Goal: Information Seeking & Learning: Learn about a topic

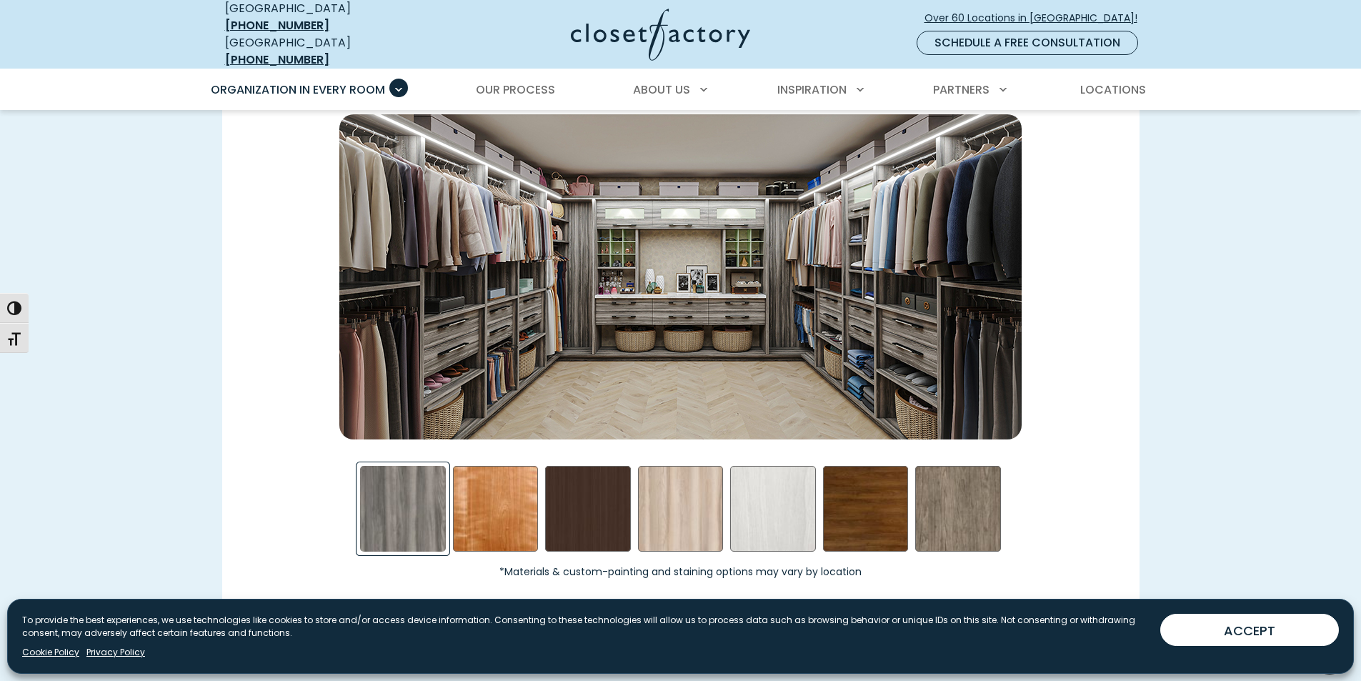
scroll to position [1725, 0]
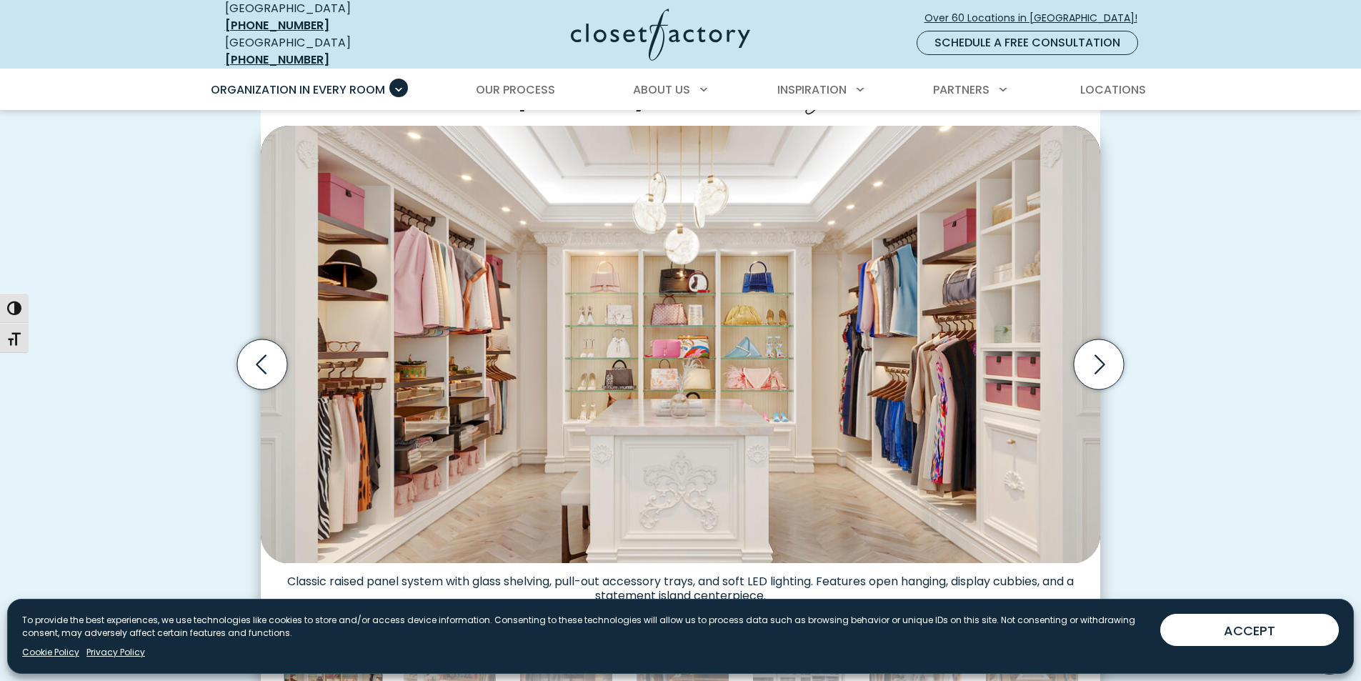
scroll to position [428, 0]
click at [1094, 362] on icon "Next slide" at bounding box center [1099, 365] width 50 height 50
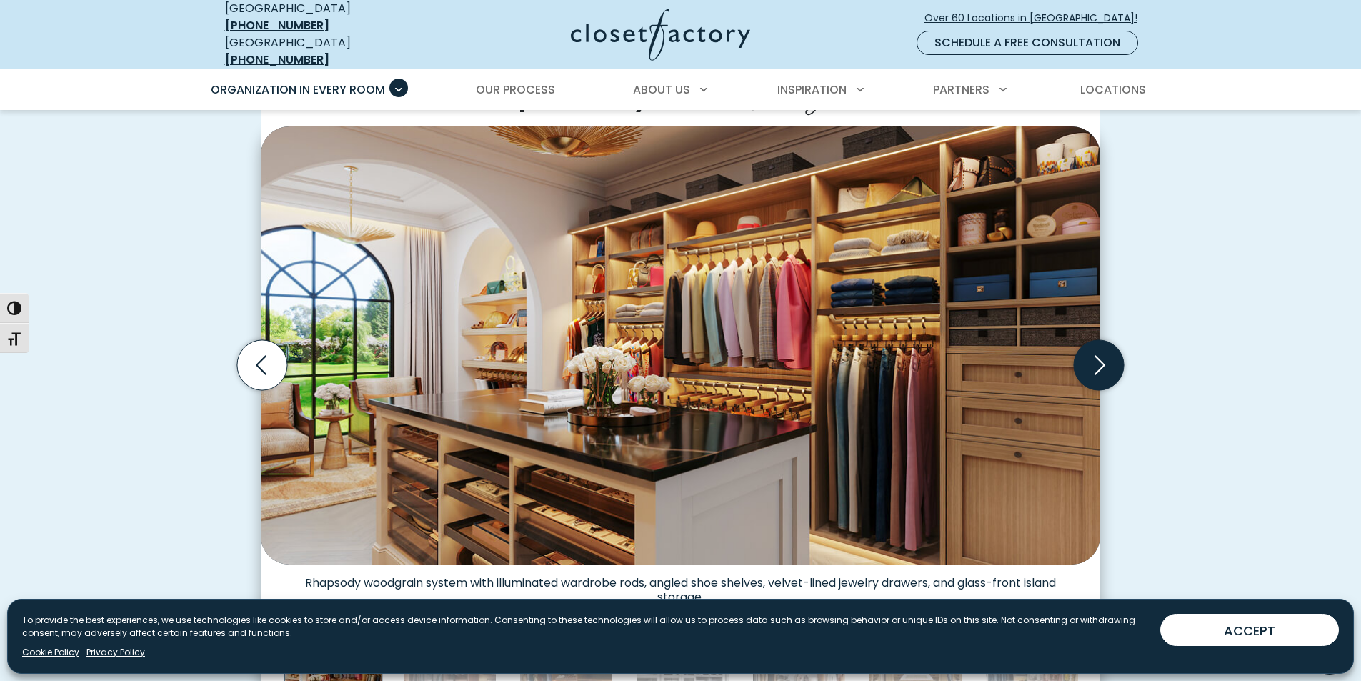
click at [1094, 362] on icon "Next slide" at bounding box center [1099, 365] width 50 height 50
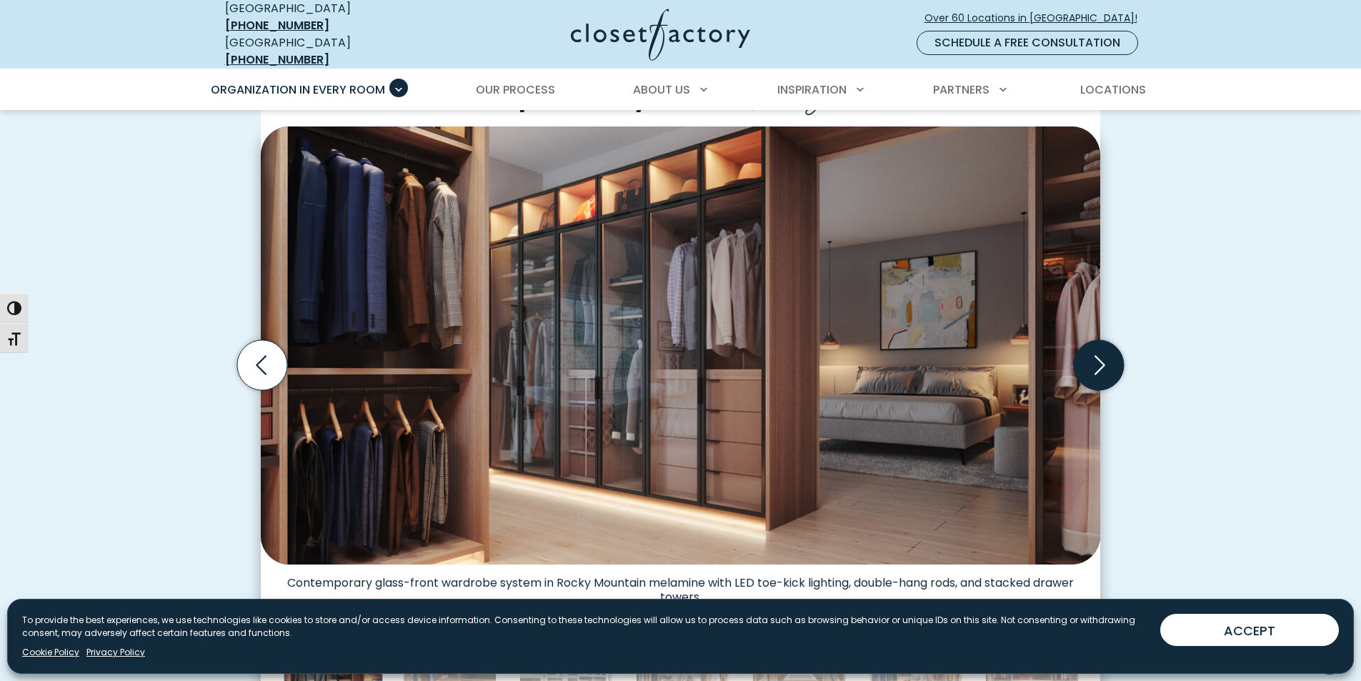
click at [1094, 362] on icon "Next slide" at bounding box center [1099, 365] width 50 height 50
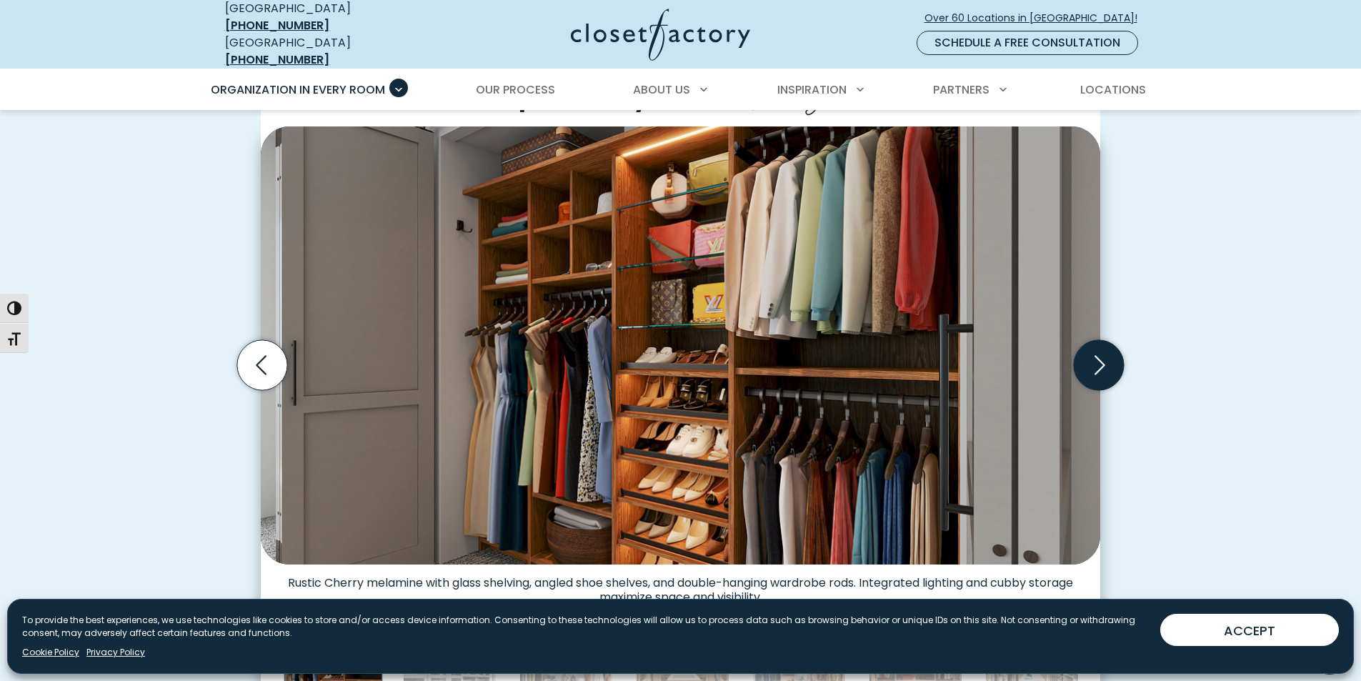
click at [1094, 362] on icon "Next slide" at bounding box center [1099, 365] width 50 height 50
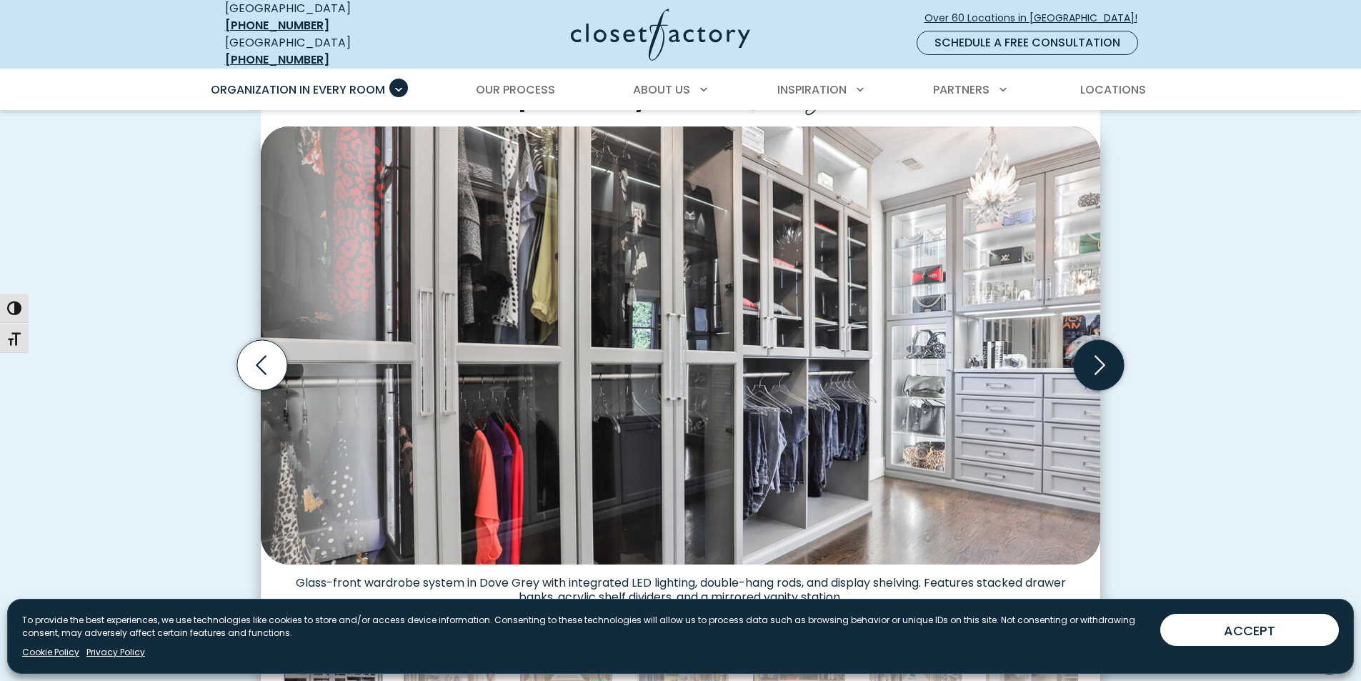
click at [1098, 360] on icon "Next slide" at bounding box center [1099, 365] width 11 height 19
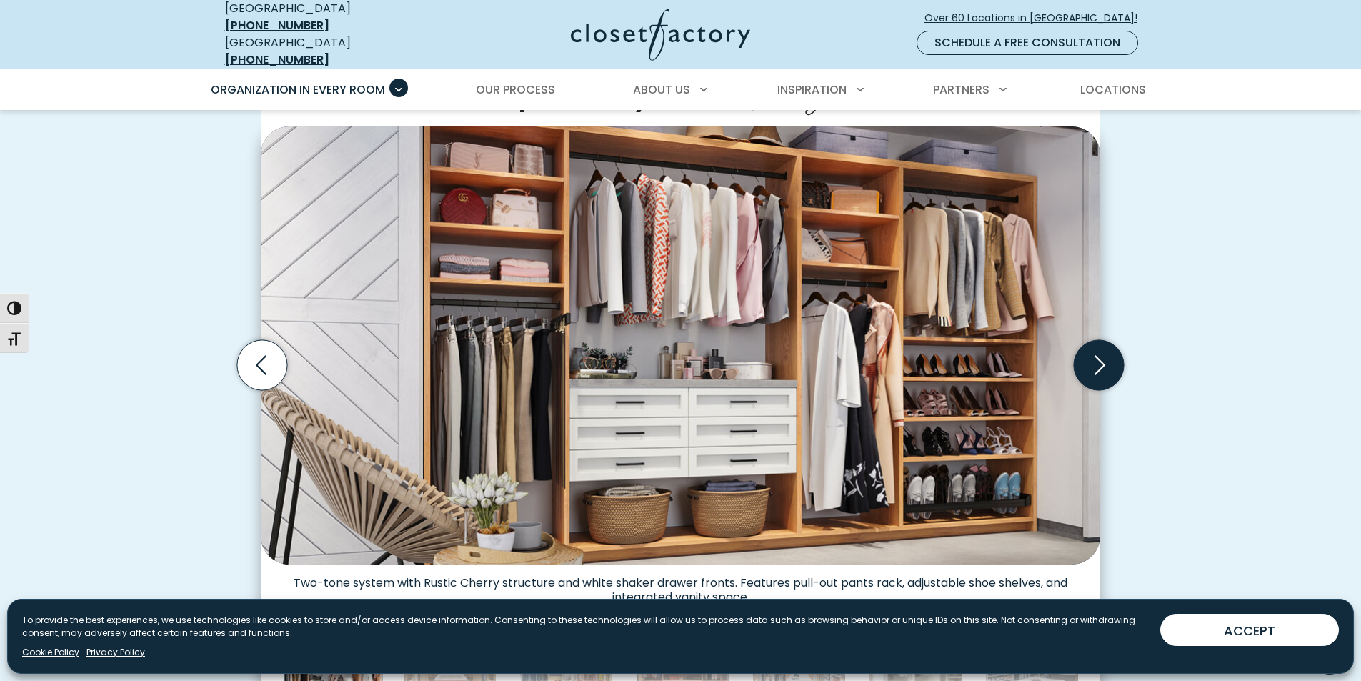
click at [1104, 356] on icon "Next slide" at bounding box center [1099, 365] width 50 height 50
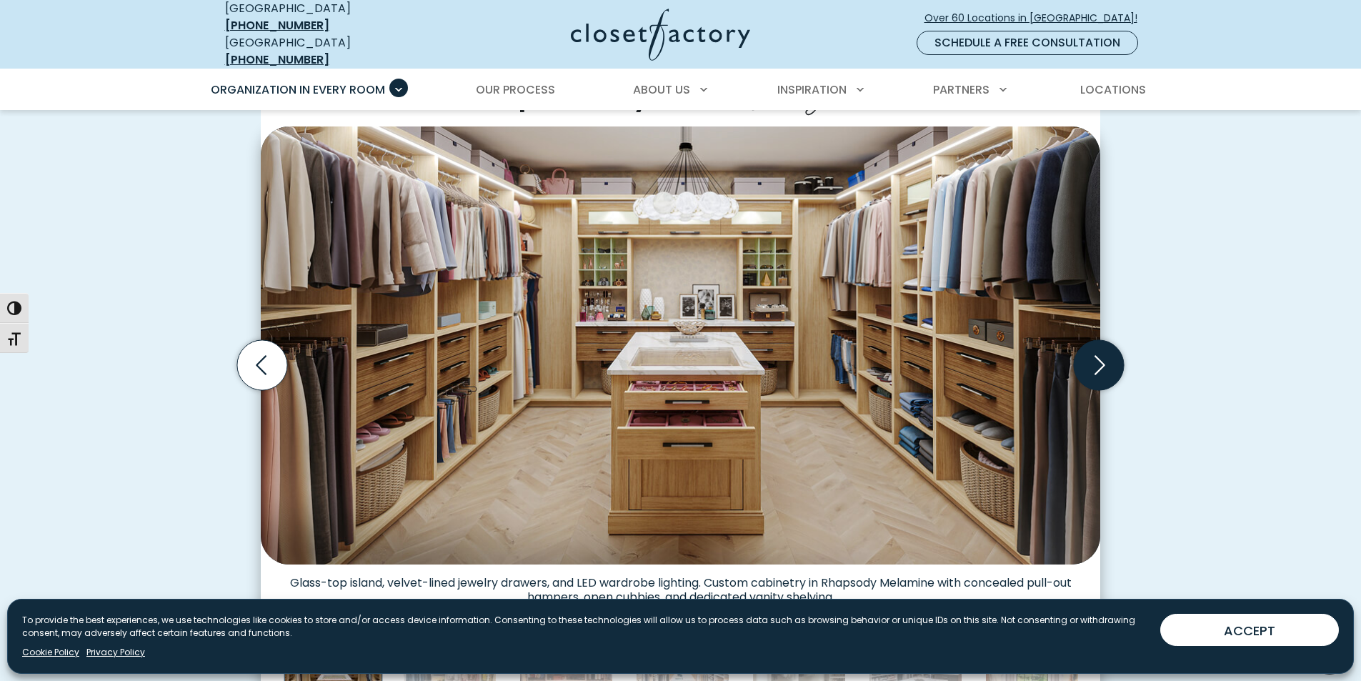
click at [1106, 355] on icon "Next slide" at bounding box center [1099, 365] width 50 height 50
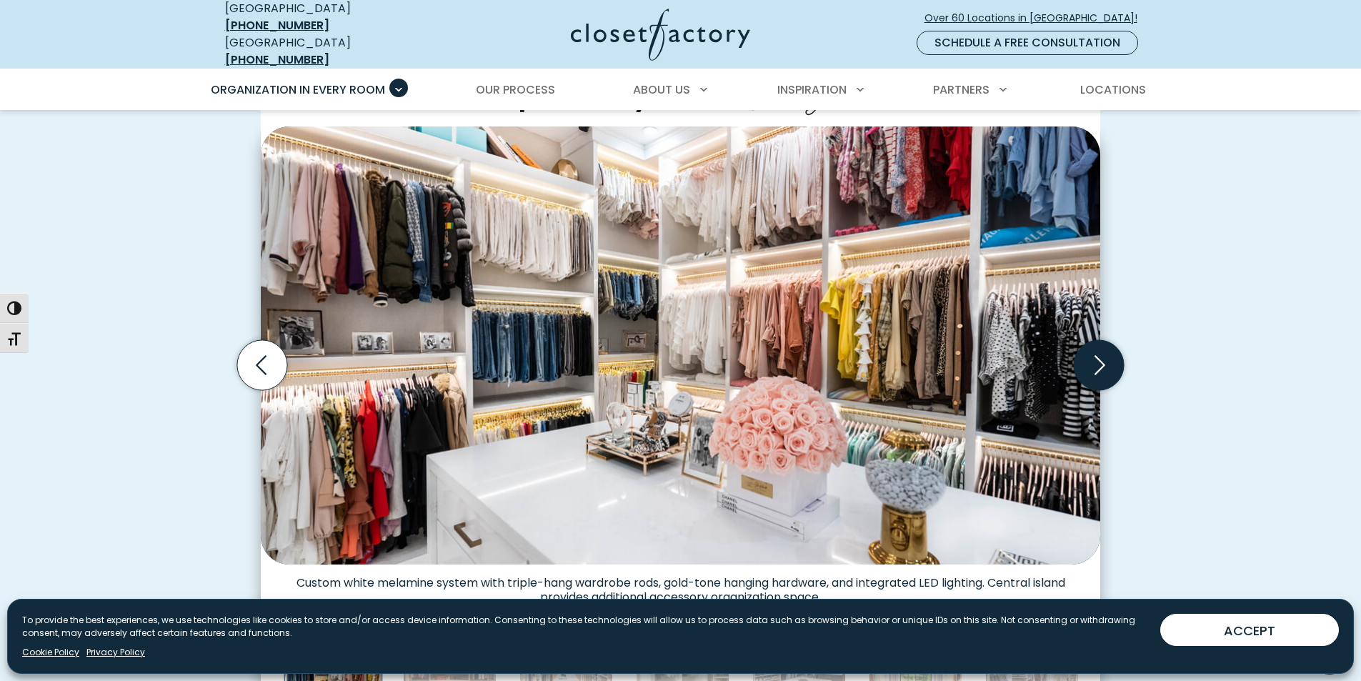
click at [1106, 355] on icon "Next slide" at bounding box center [1099, 365] width 50 height 50
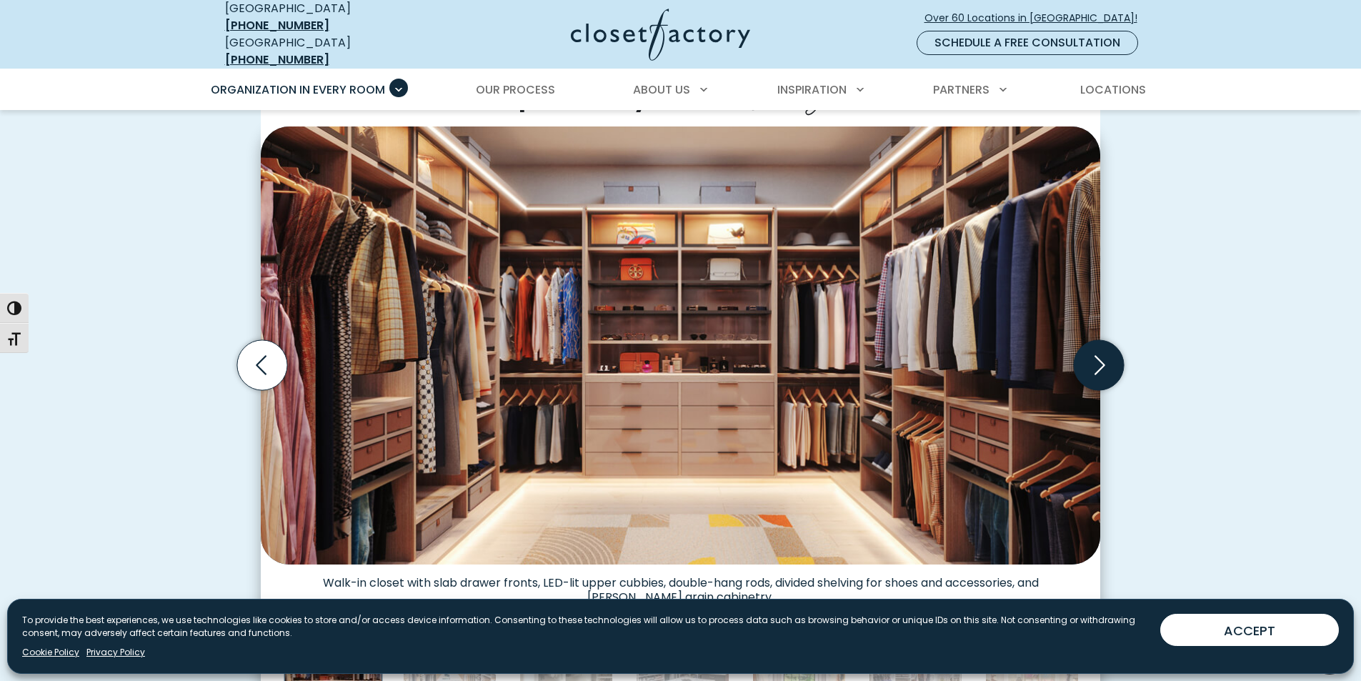
click at [1106, 355] on icon "Next slide" at bounding box center [1099, 365] width 50 height 50
